Goal: Information Seeking & Learning: Learn about a topic

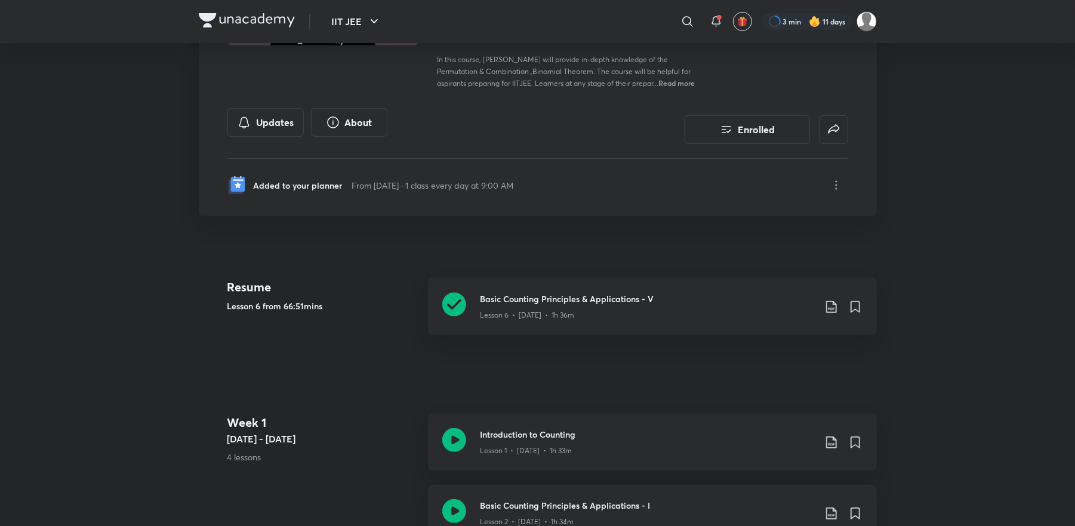
scroll to position [191, 0]
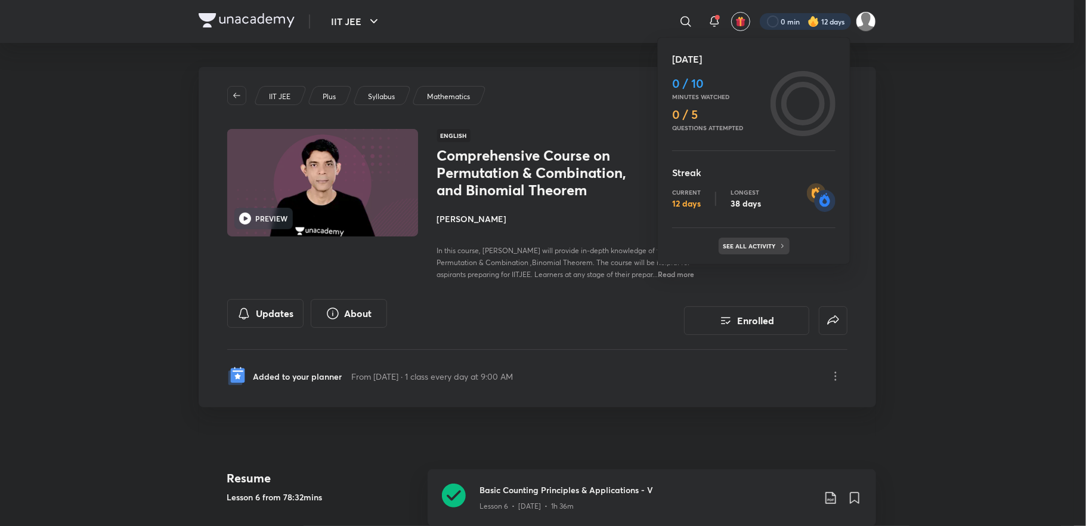
click at [748, 246] on p "See all activity" at bounding box center [751, 245] width 55 height 7
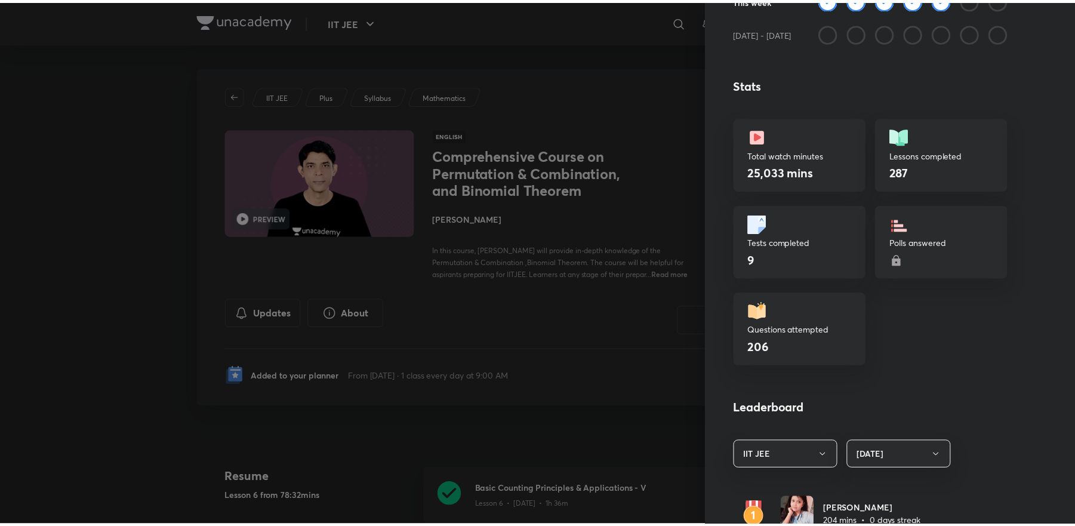
scroll to position [477, 0]
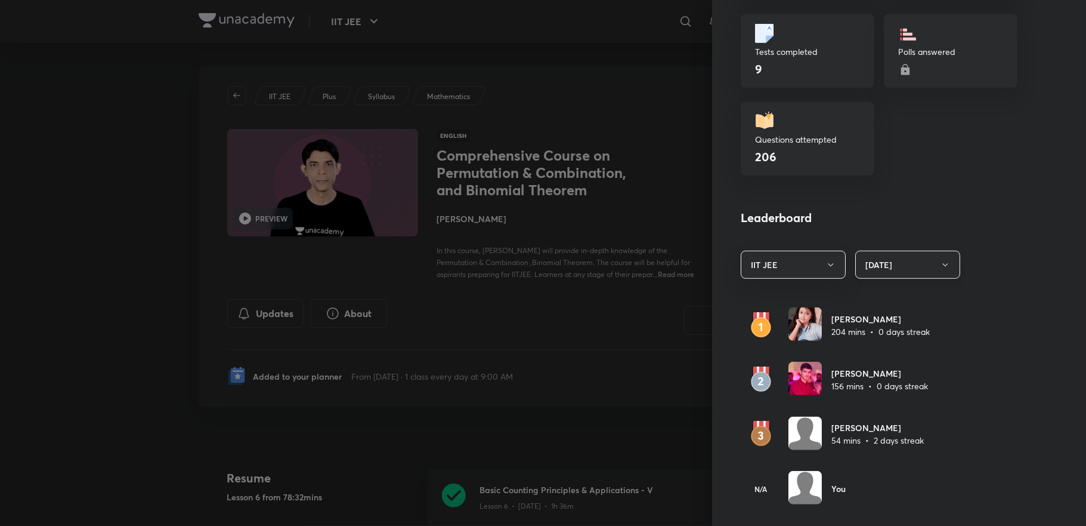
click at [884, 264] on button "Today" at bounding box center [908, 265] width 105 height 28
click at [874, 342] on span "Last 30 days" at bounding box center [895, 345] width 89 height 13
click at [795, 327] on img at bounding box center [805, 323] width 33 height 33
drag, startPoint x: 578, startPoint y: 278, endPoint x: 642, endPoint y: 14, distance: 271.5
click at [576, 277] on div at bounding box center [543, 263] width 1086 height 526
